Goal: Navigation & Orientation: Find specific page/section

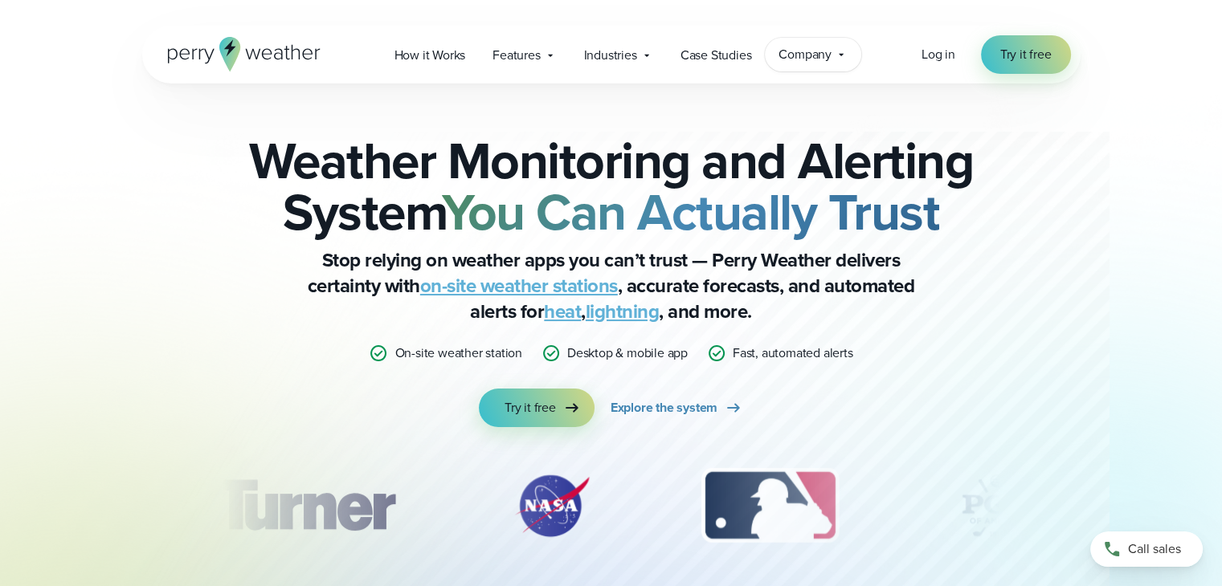
click at [839, 59] on icon at bounding box center [841, 54] width 13 height 13
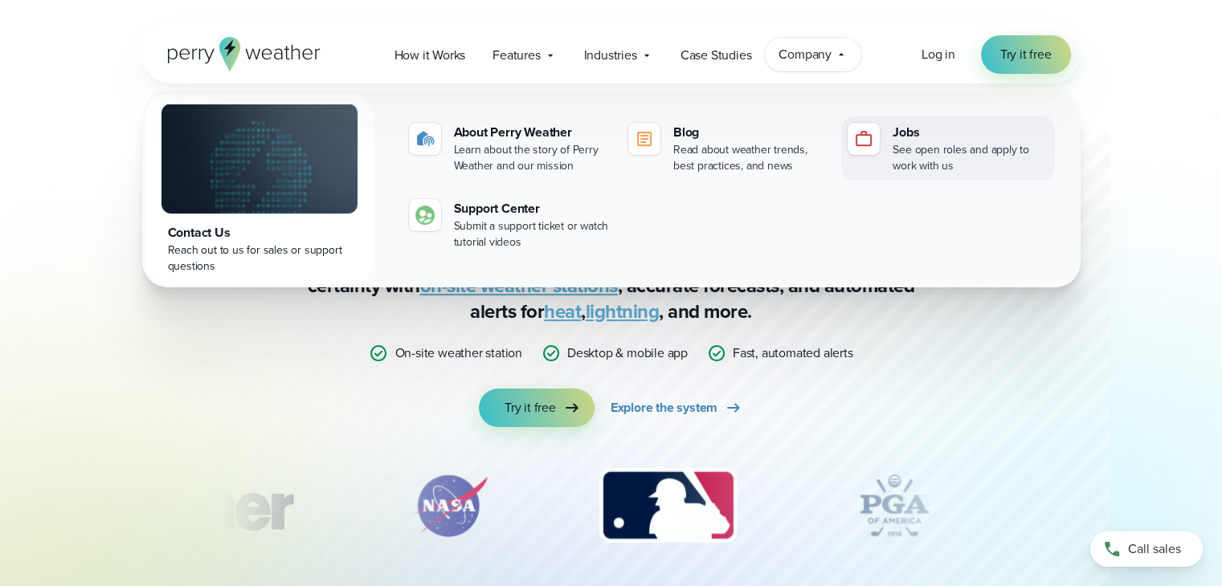
click at [859, 147] on img at bounding box center [863, 138] width 19 height 19
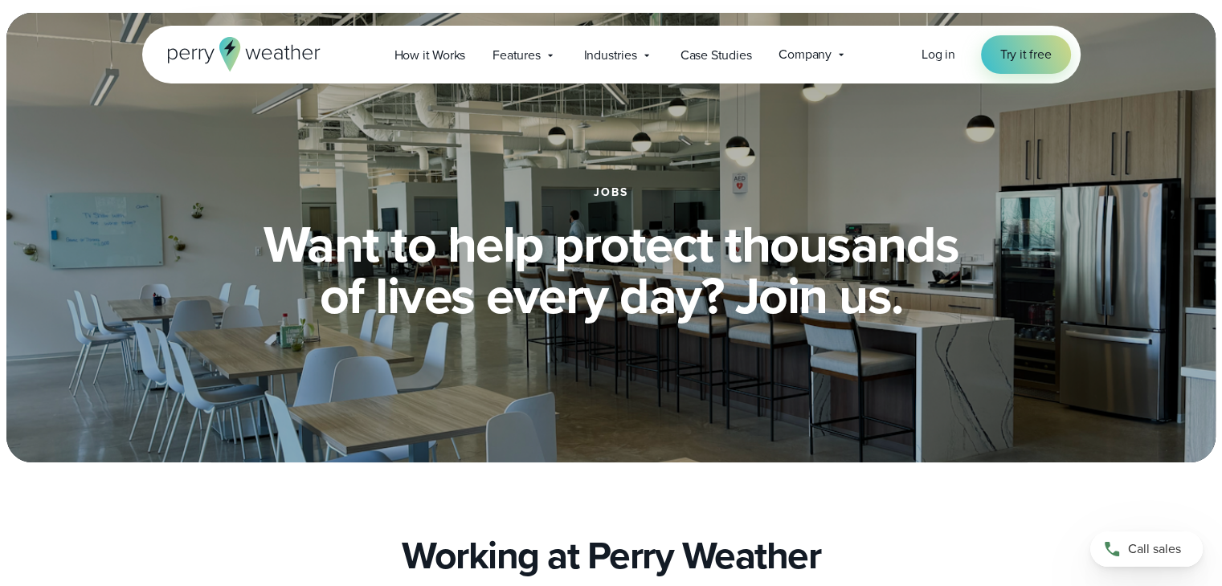
click at [955, 59] on div "Log in Try it free" at bounding box center [995, 54] width 149 height 39
click at [928, 59] on span "Log in" at bounding box center [938, 54] width 34 height 18
